Goal: Find specific page/section: Find specific page/section

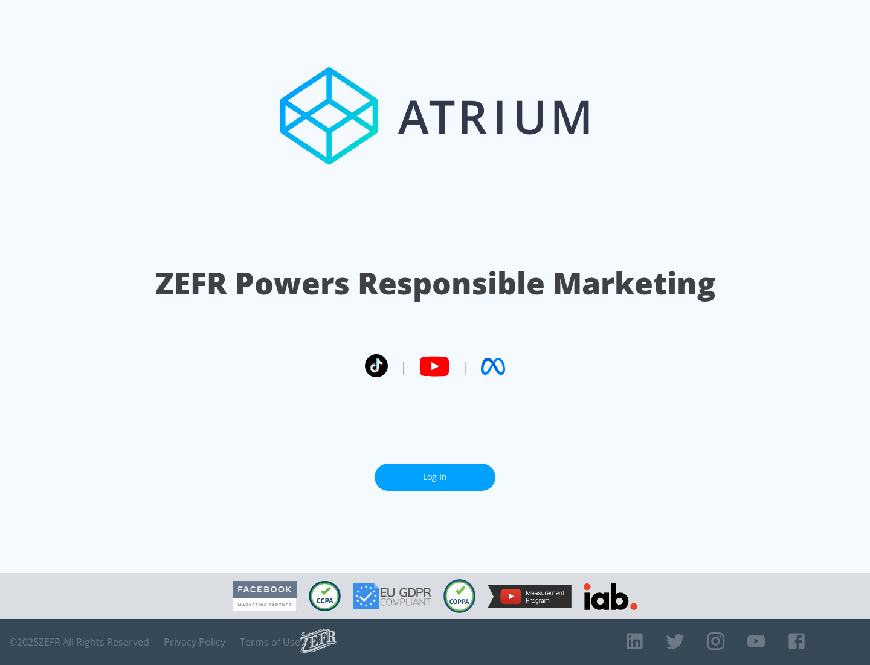
click at [435, 472] on link "Log In" at bounding box center [435, 476] width 121 height 27
